Goal: Browse casually

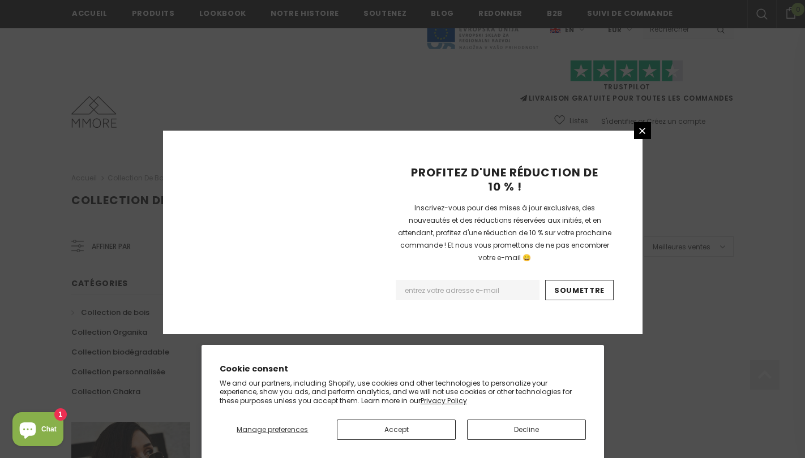
scroll to position [729, 0]
